Goal: Check status: Check status

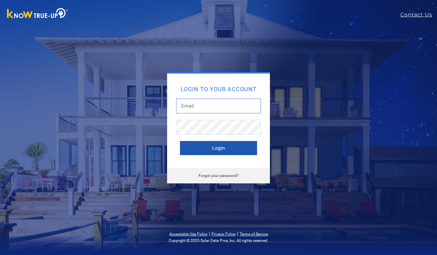
type input "[EMAIL_ADDRESS][DOMAIN_NAME]"
click at [214, 150] on button "Login" at bounding box center [218, 148] width 77 height 14
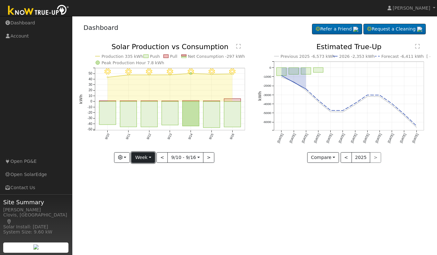
click at [142, 158] on button "Week" at bounding box center [142, 157] width 23 height 11
click at [144, 170] on link "Day" at bounding box center [154, 170] width 45 height 9
type input "[DATE]"
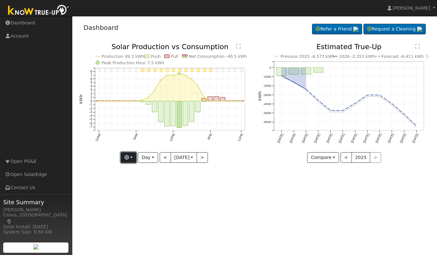
click at [131, 159] on button "button" at bounding box center [129, 157] width 16 height 11
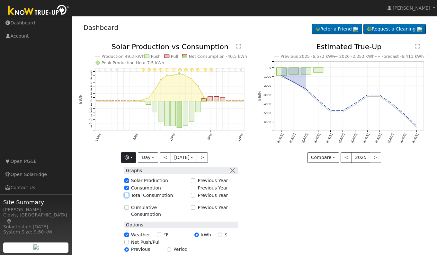
click at [127, 196] on input "Total Consumption" at bounding box center [126, 195] width 4 height 4
checkbox input "true"
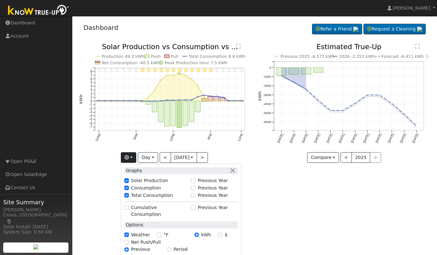
click at [272, 197] on div "User Profile First name Last name Email Email Notifications No Emails No Emails…" at bounding box center [254, 135] width 365 height 239
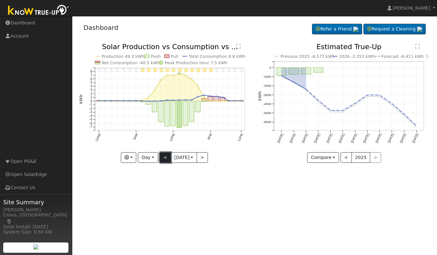
click at [166, 158] on button "<" at bounding box center [165, 157] width 11 height 11
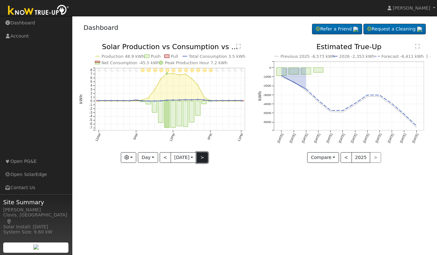
click at [204, 158] on button ">" at bounding box center [202, 157] width 11 height 11
click at [204, 157] on button ">" at bounding box center [202, 157] width 11 height 11
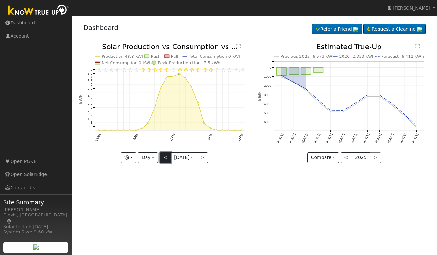
click at [161, 159] on button "<" at bounding box center [165, 157] width 11 height 11
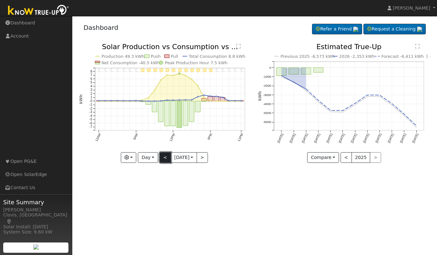
click at [162, 157] on button "<" at bounding box center [165, 157] width 11 height 11
type input "[DATE]"
